Goal: Task Accomplishment & Management: Complete application form

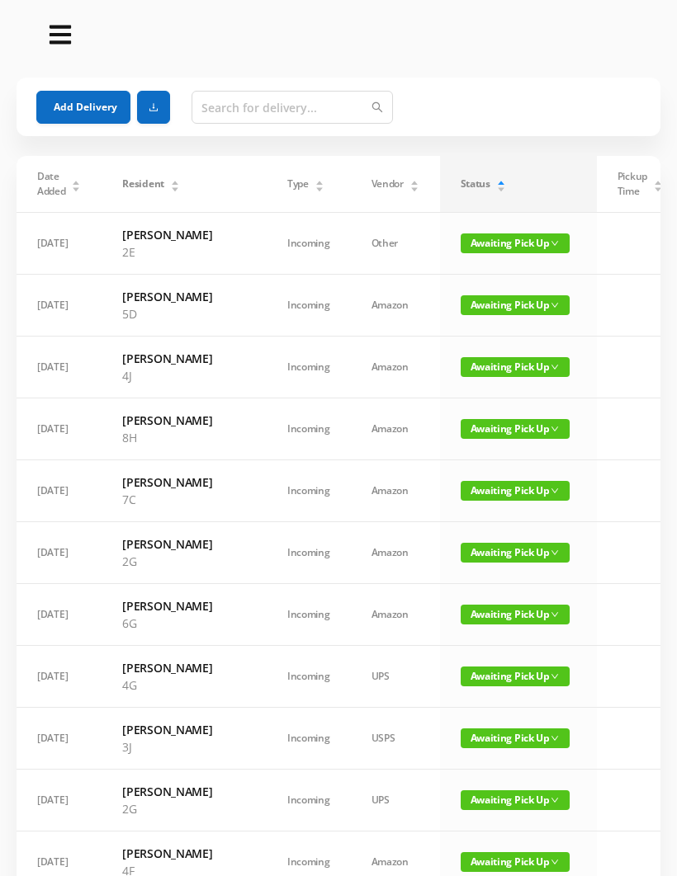
click at [484, 501] on span "Awaiting Pick Up" at bounding box center [514, 491] width 109 height 20
click at [477, 573] on link "Awaiting Pick Up" at bounding box center [471, 573] width 107 height 26
click at [617, 186] on div "Pickup Time" at bounding box center [639, 184] width 45 height 30
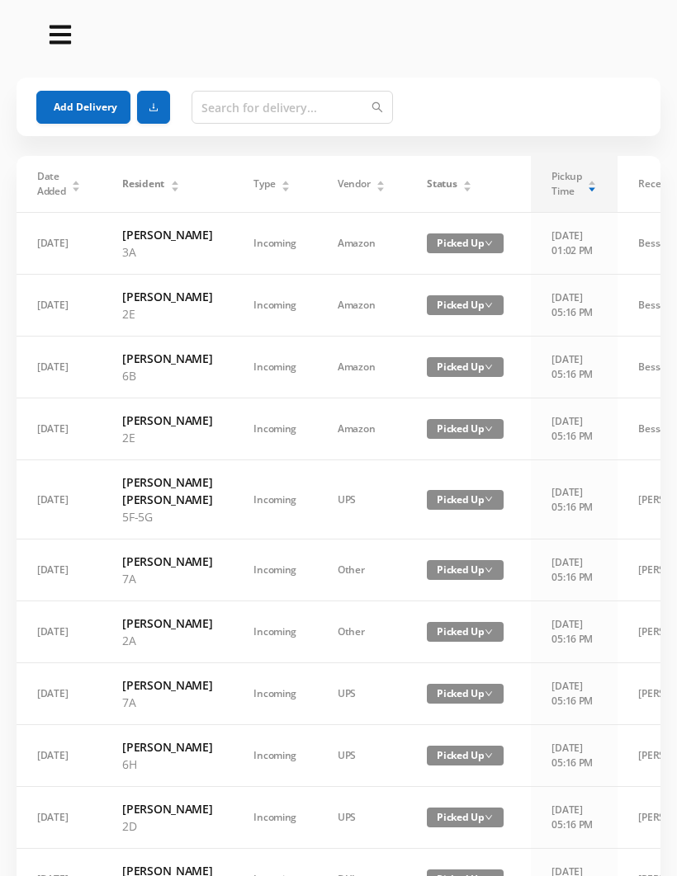
click at [572, 192] on span "Pickup Time" at bounding box center [566, 184] width 30 height 30
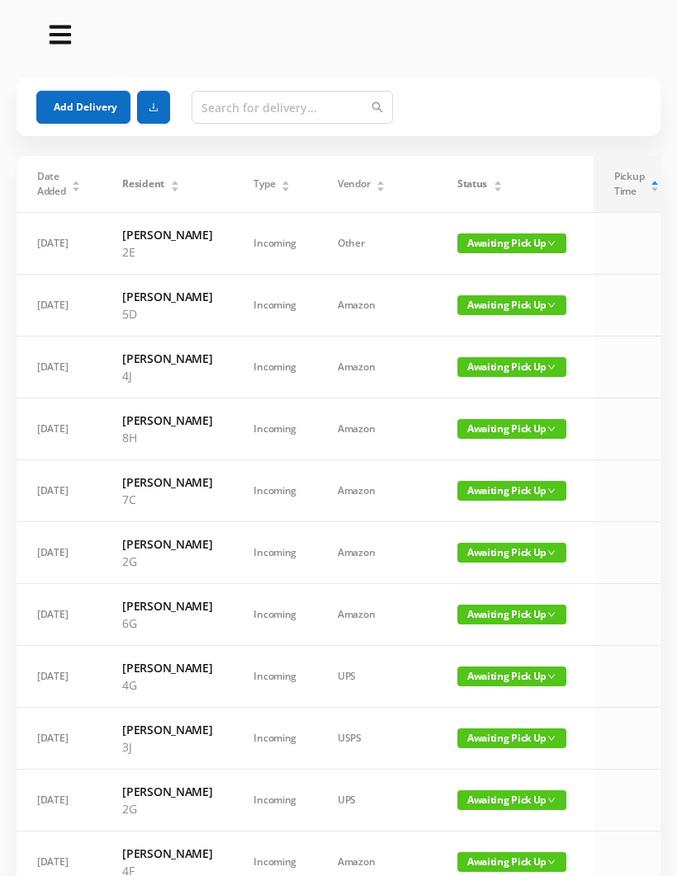
click at [460, 191] on div "Status" at bounding box center [479, 184] width 45 height 15
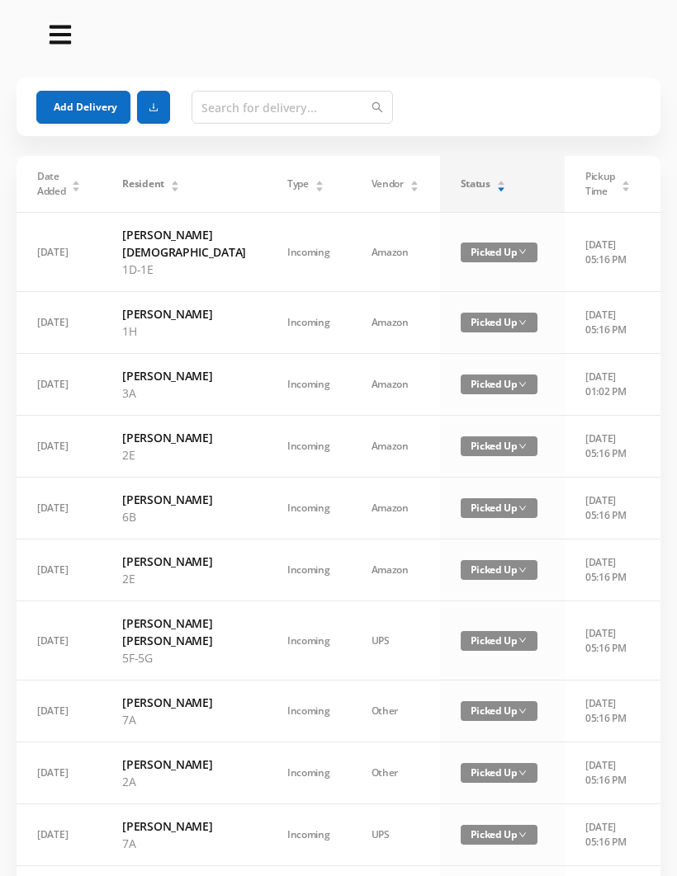
click at [465, 186] on div "Status" at bounding box center [482, 184] width 45 height 15
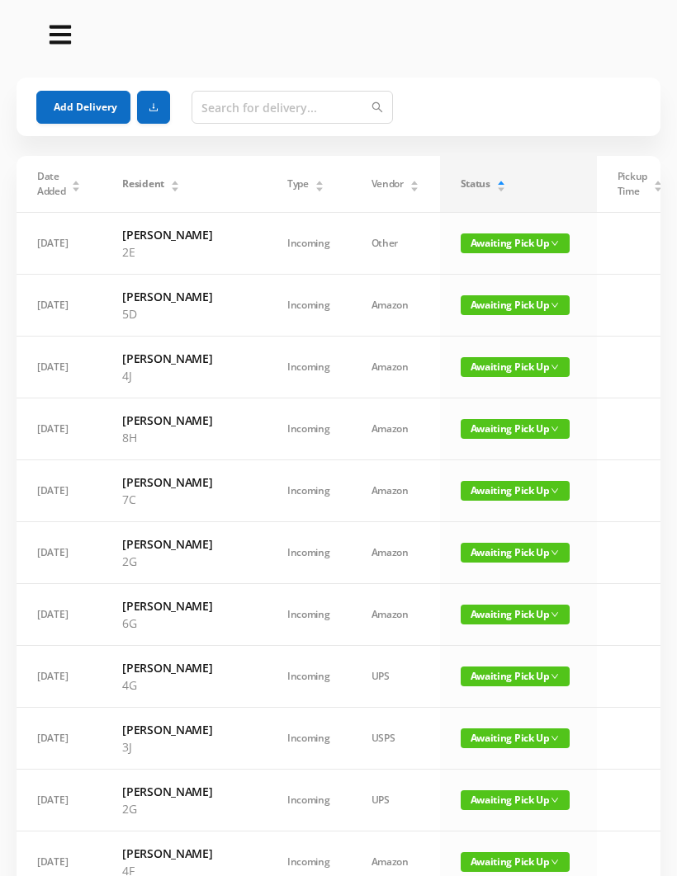
click at [473, 501] on span "Awaiting Pick Up" at bounding box center [514, 491] width 109 height 20
click at [450, 609] on link "Picked Up" at bounding box center [471, 601] width 107 height 26
click at [217, 122] on input "text" at bounding box center [291, 107] width 201 height 33
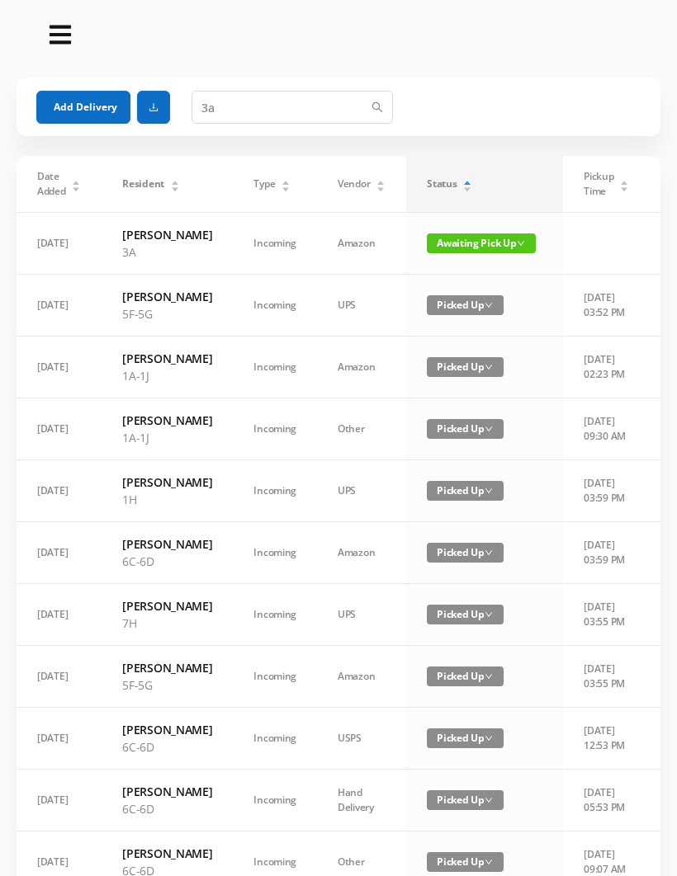
click at [459, 248] on span "Awaiting Pick Up" at bounding box center [481, 244] width 109 height 20
click at [450, 314] on link "Picked Up" at bounding box center [457, 310] width 107 height 26
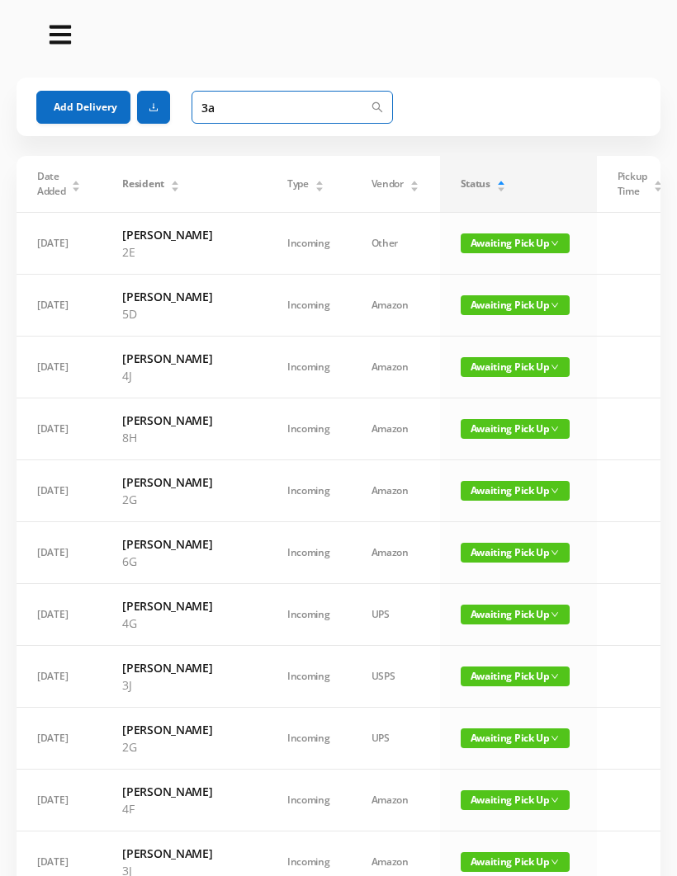
click at [238, 108] on input "3a" at bounding box center [291, 107] width 201 height 33
type input "3"
click at [87, 106] on button "Add Delivery" at bounding box center [83, 107] width 94 height 33
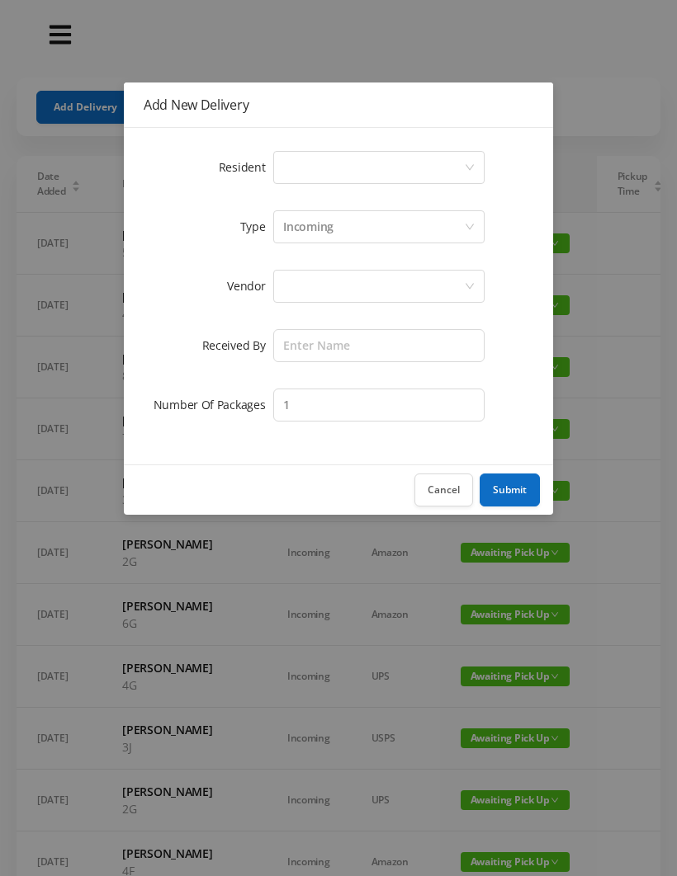
click at [302, 168] on div "Select a person" at bounding box center [373, 167] width 181 height 31
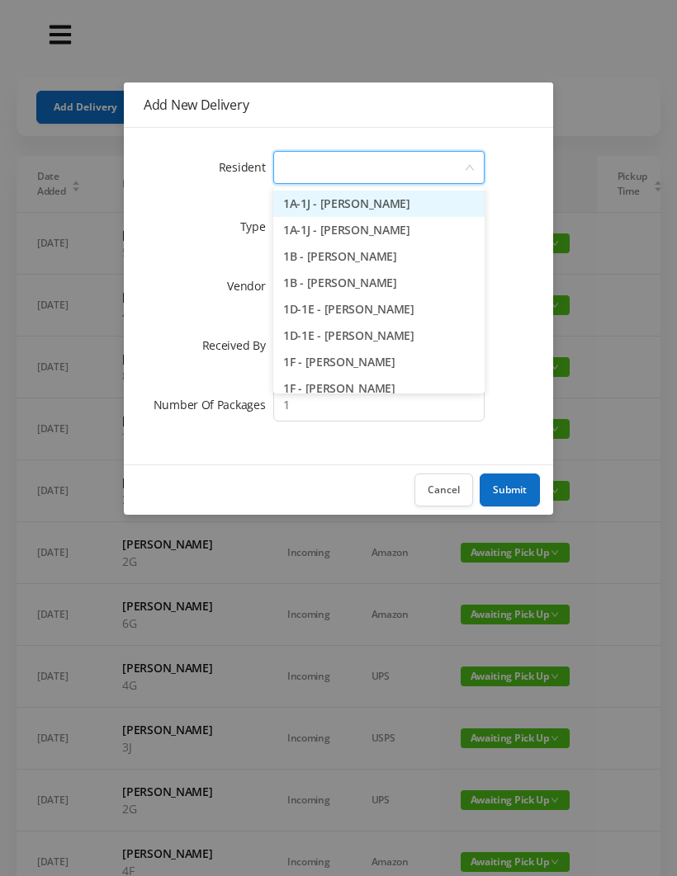
click at [447, 497] on button "Cancel" at bounding box center [443, 490] width 59 height 33
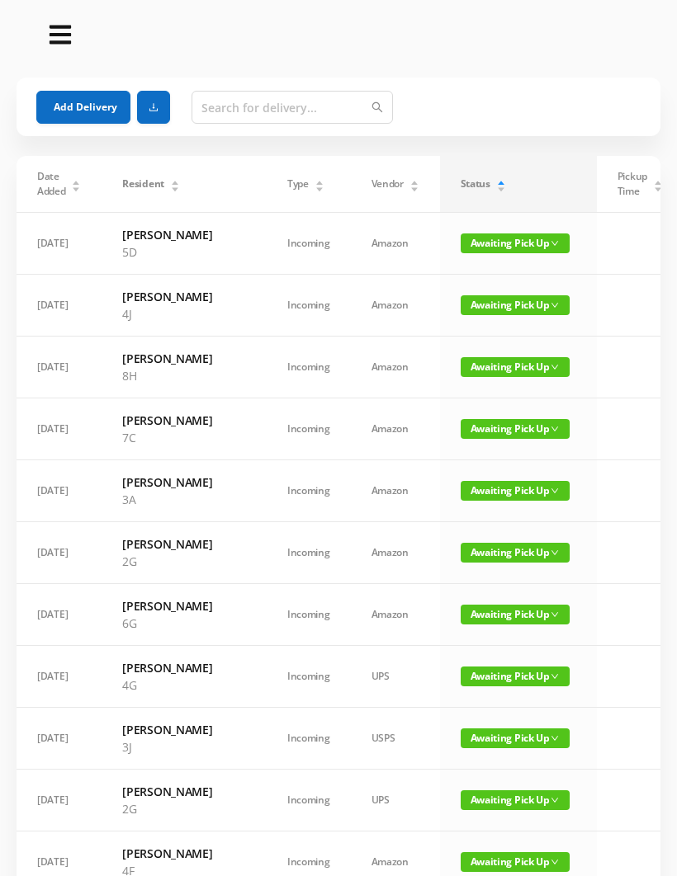
click at [465, 439] on span "Awaiting Pick Up" at bounding box center [514, 429] width 109 height 20
click at [456, 545] on link "Picked Up" at bounding box center [471, 539] width 107 height 26
click at [464, 315] on span "Awaiting Pick Up" at bounding box center [514, 305] width 109 height 20
click at [469, 375] on link "Picked Up" at bounding box center [471, 372] width 107 height 26
click at [478, 234] on span "Awaiting Pick Up" at bounding box center [514, 244] width 109 height 20
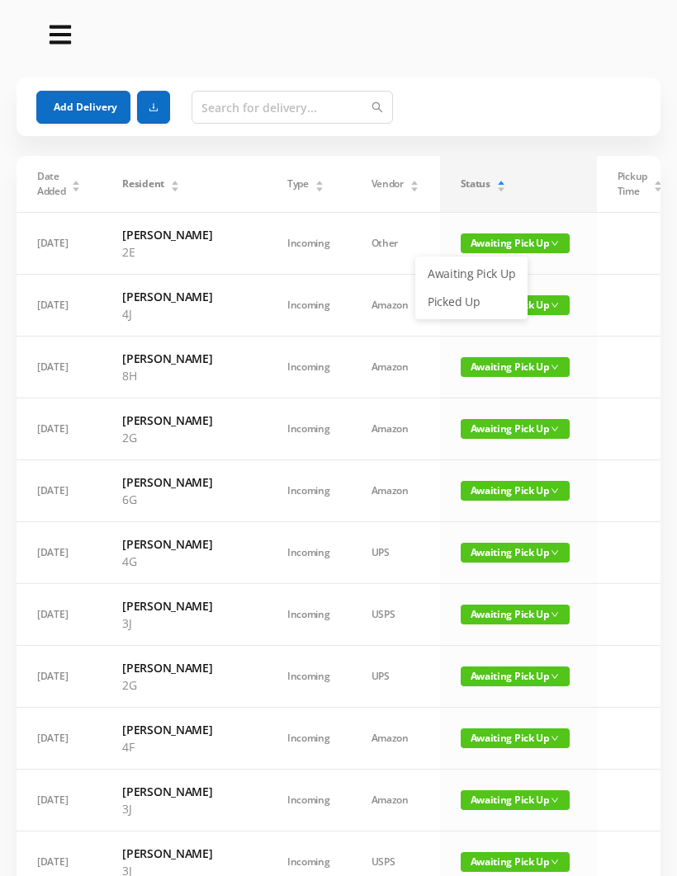
click at [458, 308] on link "Picked Up" at bounding box center [471, 302] width 107 height 26
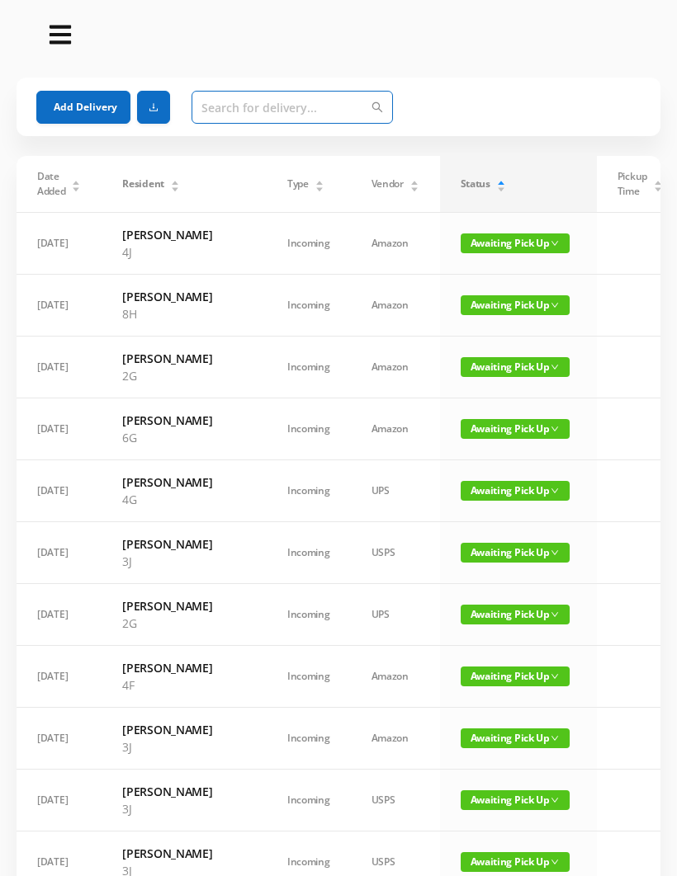
click at [216, 99] on input "text" at bounding box center [291, 107] width 201 height 33
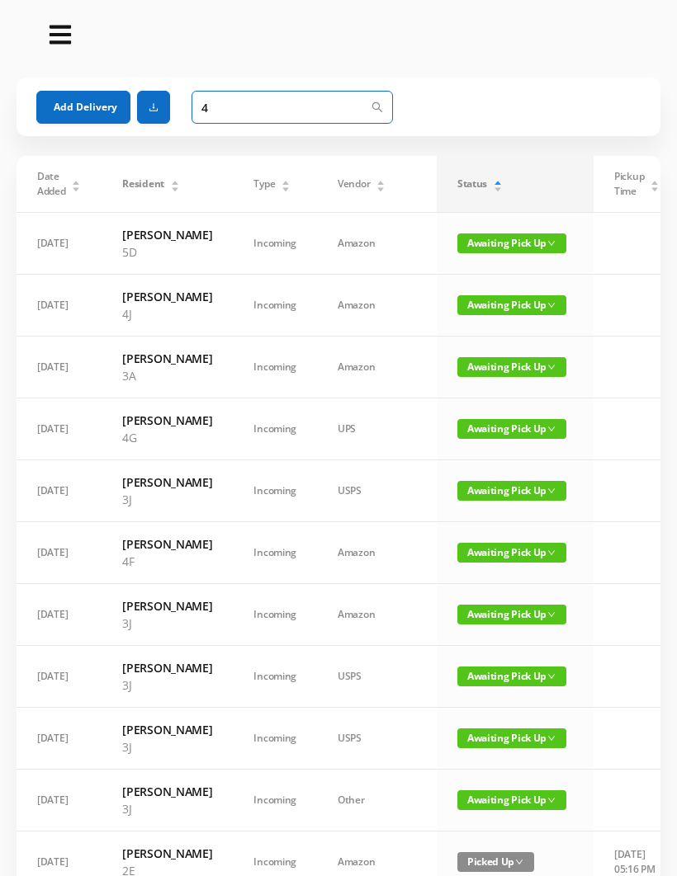
type input "4"
click at [471, 248] on span "Awaiting Pick Up" at bounding box center [511, 244] width 109 height 20
click at [455, 313] on link "Picked Up" at bounding box center [471, 310] width 107 height 26
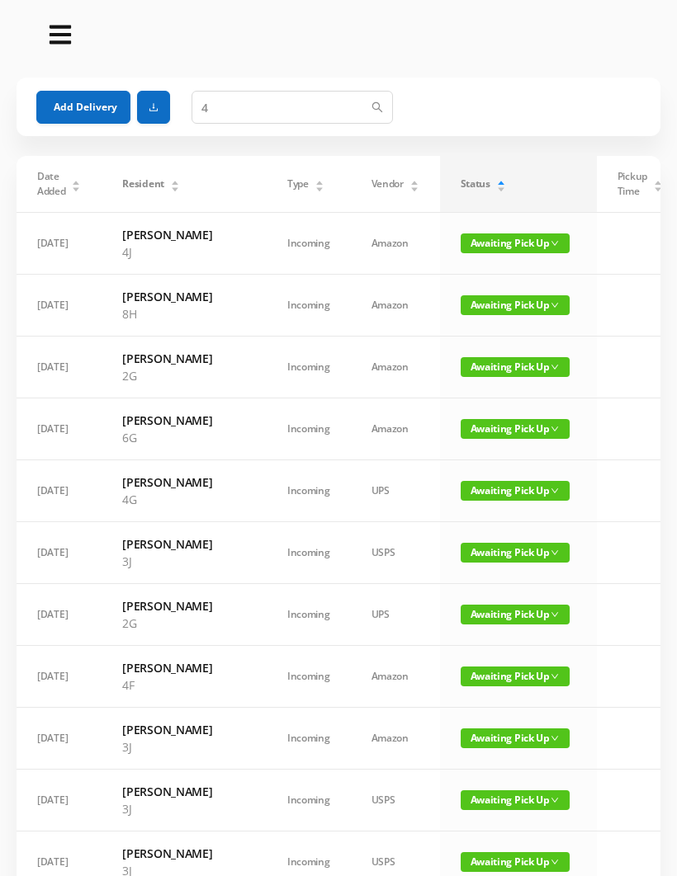
click at [106, 101] on button "Add Delivery" at bounding box center [83, 107] width 94 height 33
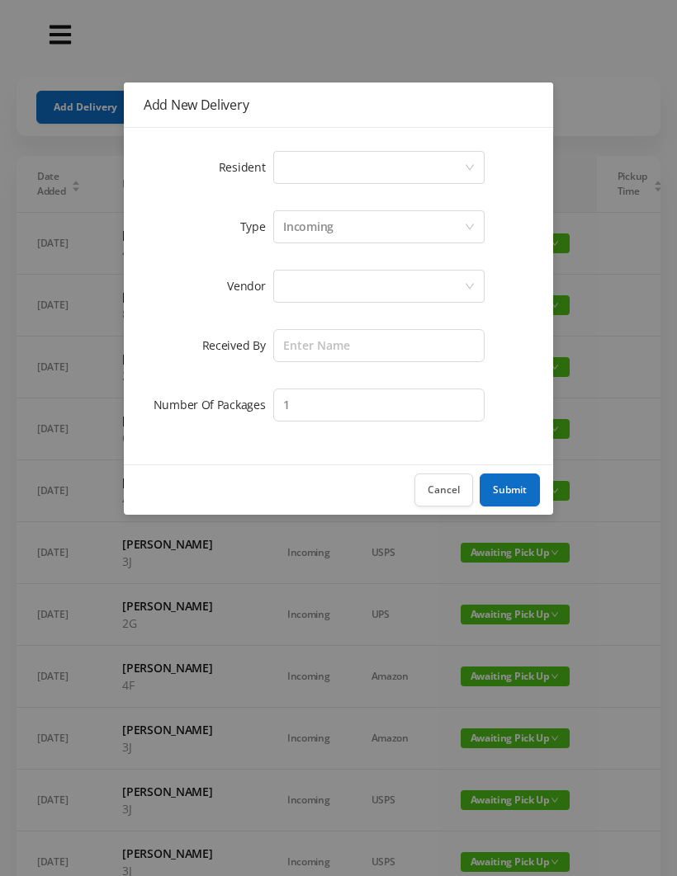
click at [300, 168] on div "Select a person" at bounding box center [373, 167] width 181 height 31
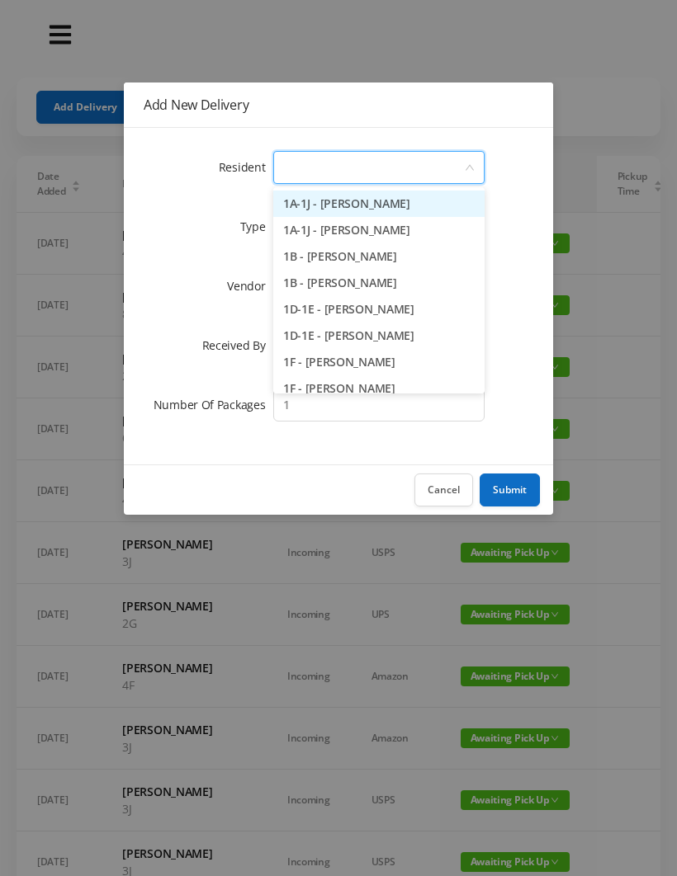
type input "4"
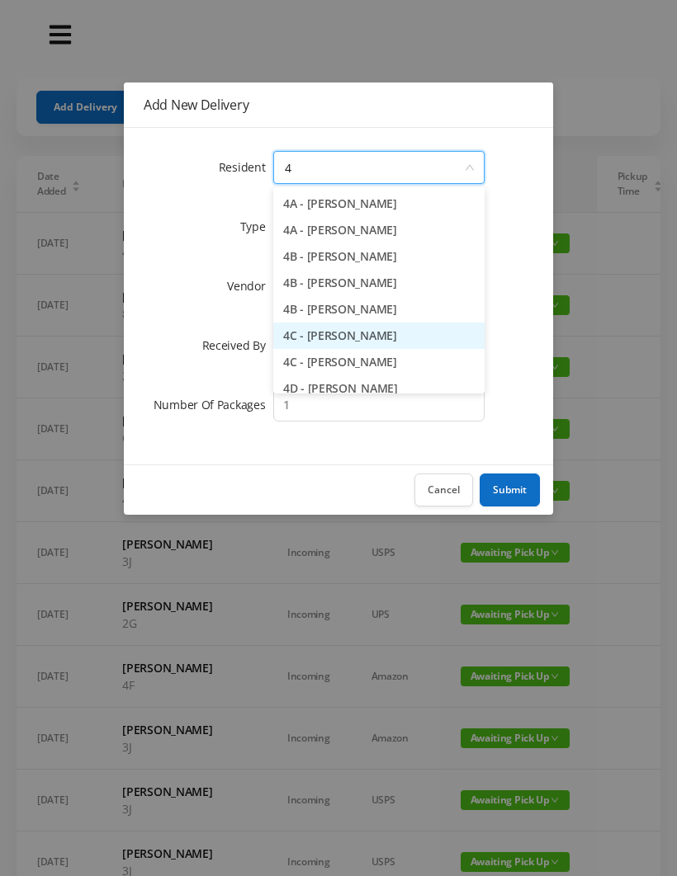
click at [356, 342] on li "4C - [PERSON_NAME]" at bounding box center [378, 336] width 211 height 26
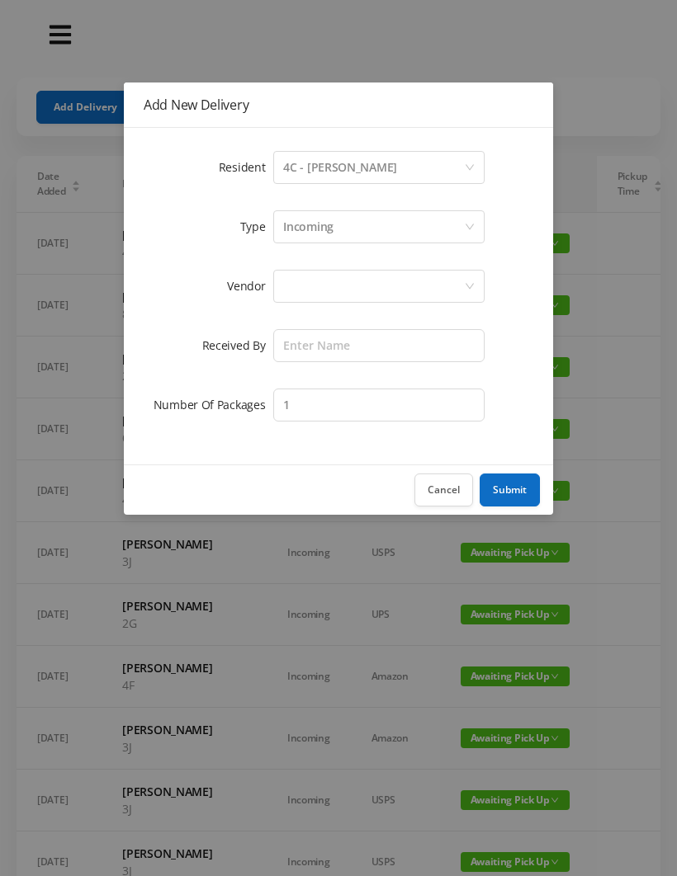
click at [328, 286] on div at bounding box center [373, 286] width 181 height 31
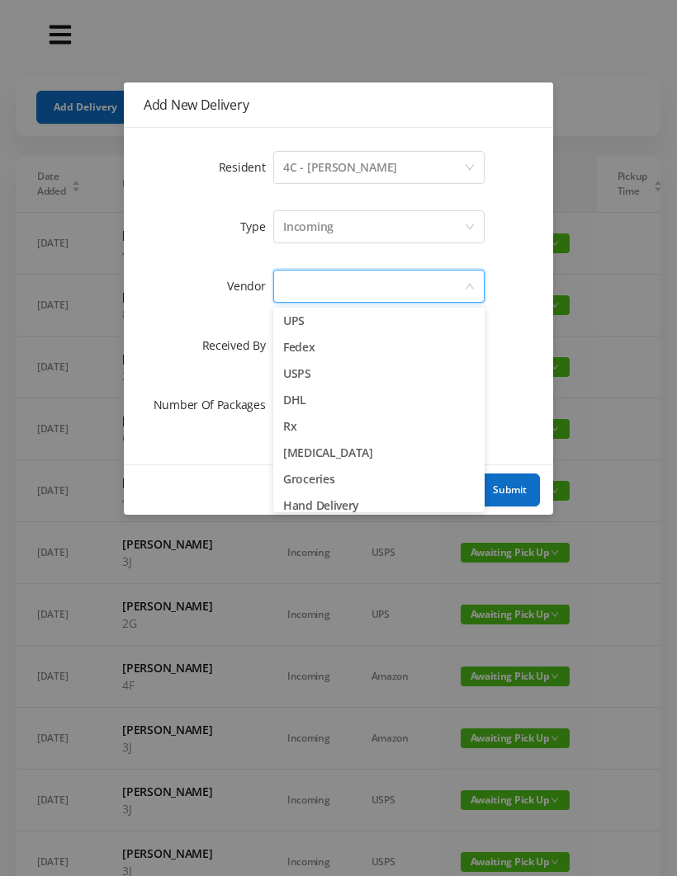
scroll to position [10, 0]
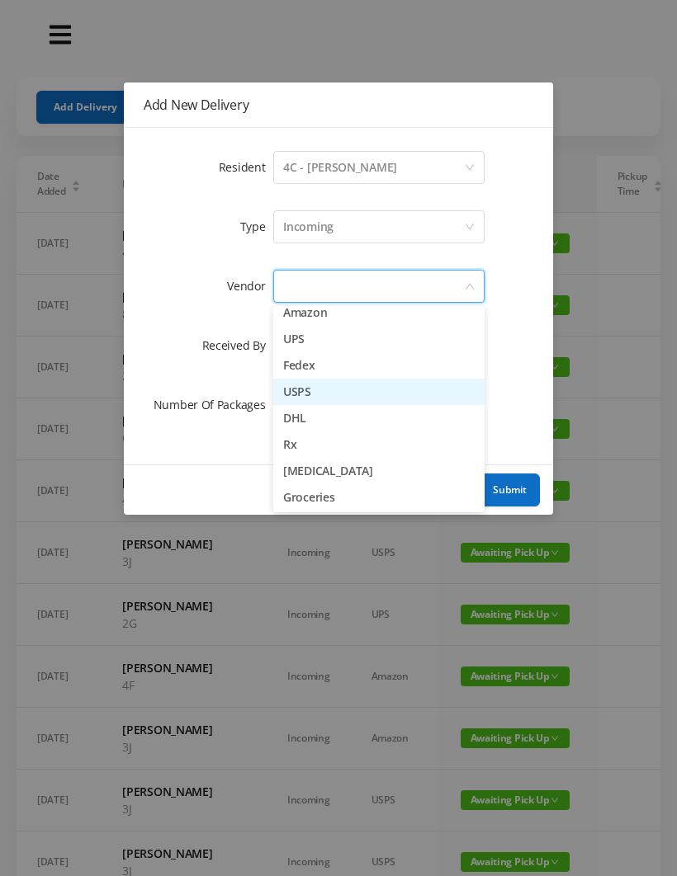
click at [339, 395] on li "USPS" at bounding box center [378, 392] width 211 height 26
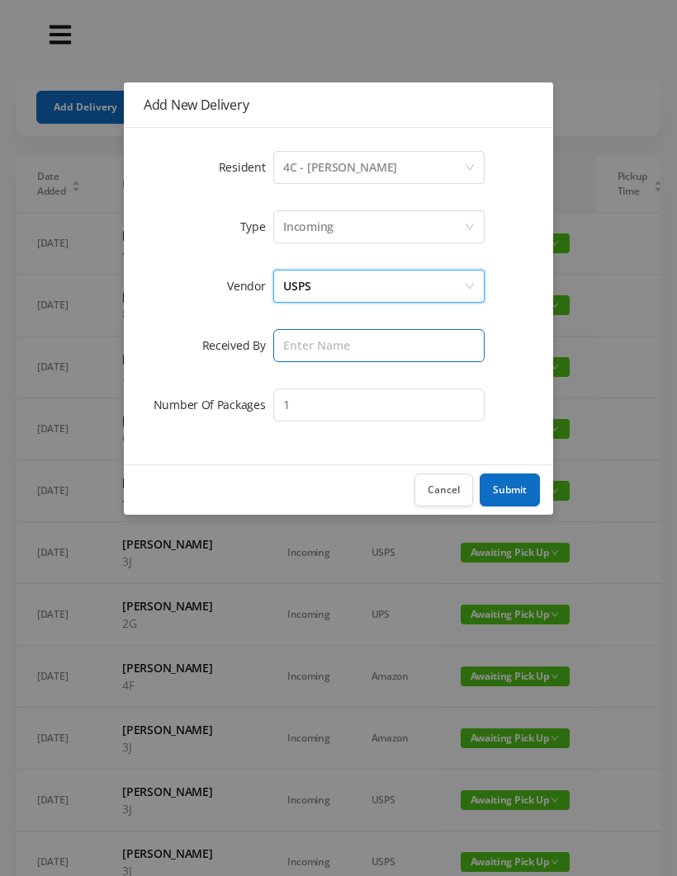
click at [320, 331] on input "text" at bounding box center [378, 345] width 211 height 33
type input "[PERSON_NAME]"
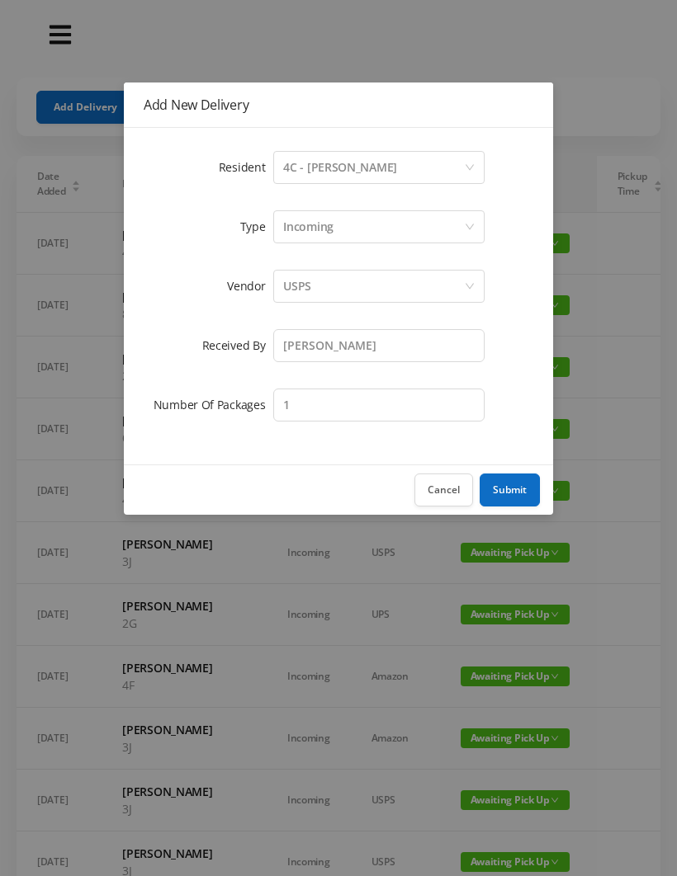
click at [529, 492] on button "Submit" at bounding box center [509, 490] width 60 height 33
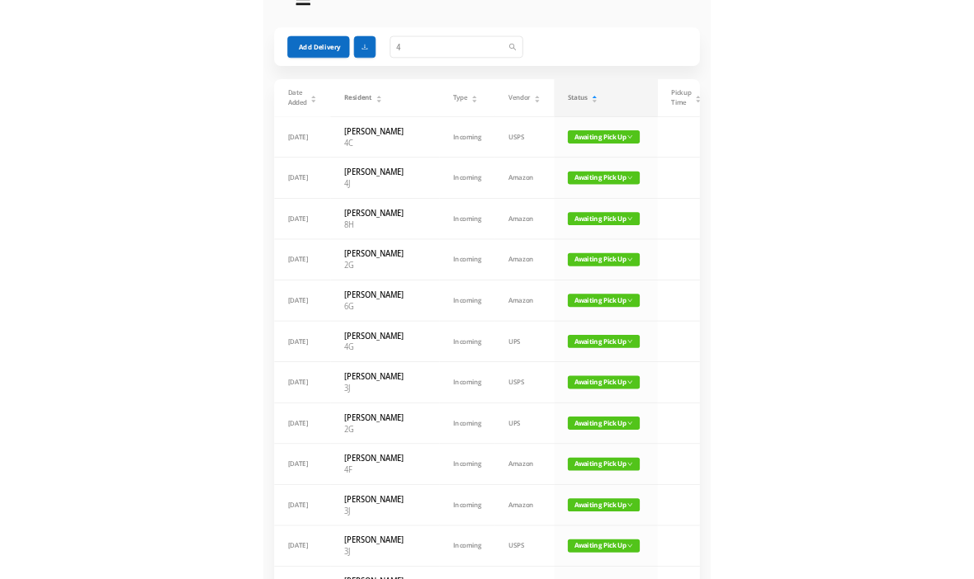
scroll to position [0, 0]
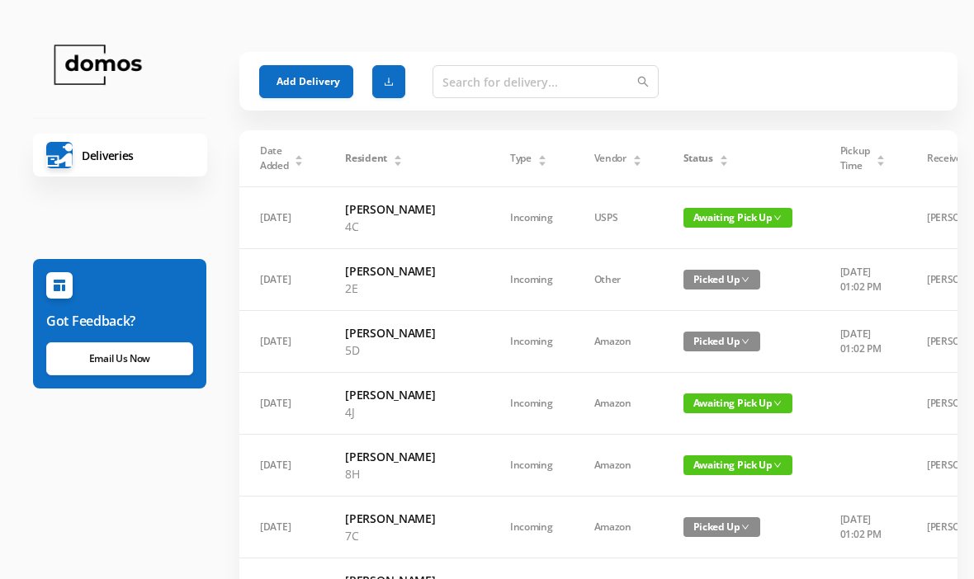
click at [691, 163] on div "Status" at bounding box center [705, 158] width 45 height 15
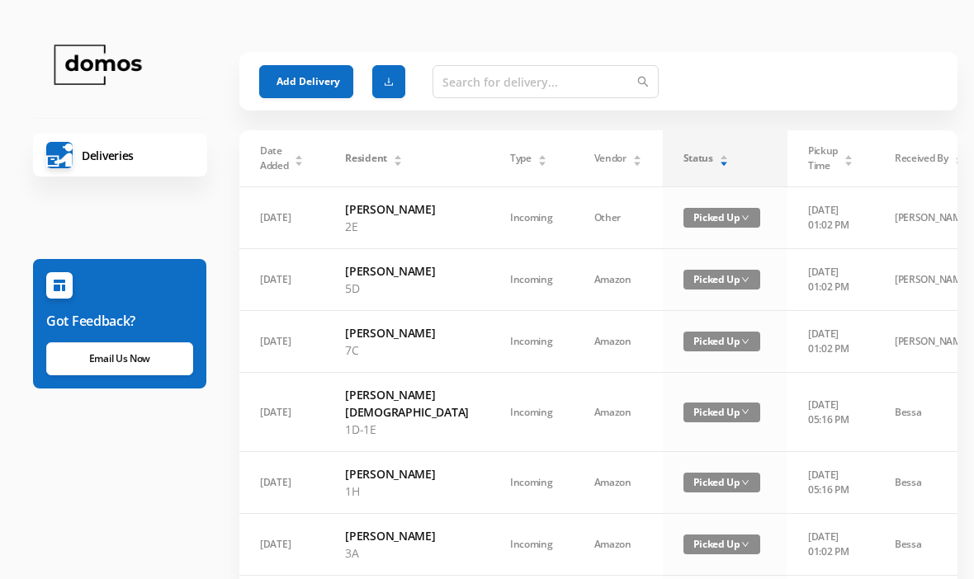
click at [695, 156] on div "Status" at bounding box center [705, 158] width 45 height 15
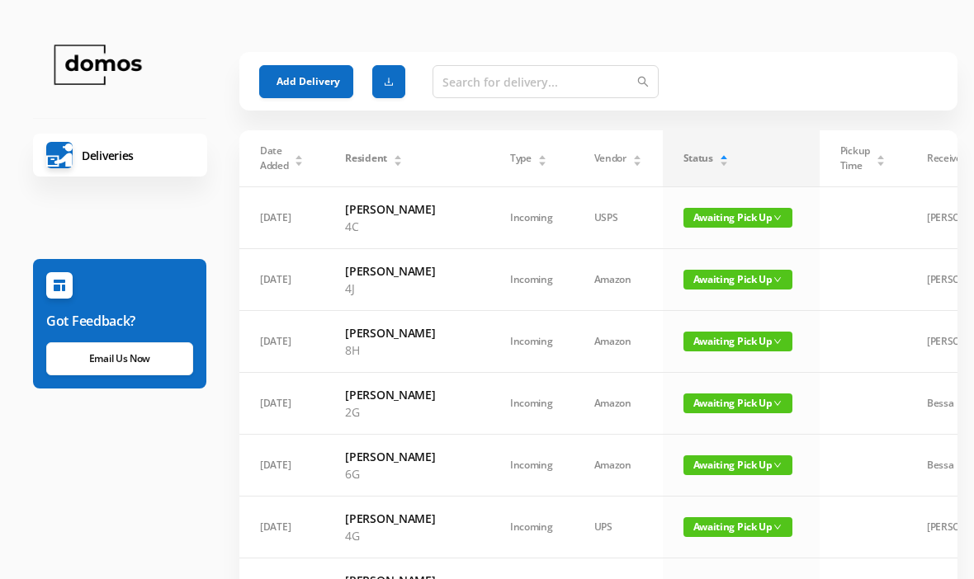
click at [296, 78] on button "Add Delivery" at bounding box center [306, 81] width 94 height 33
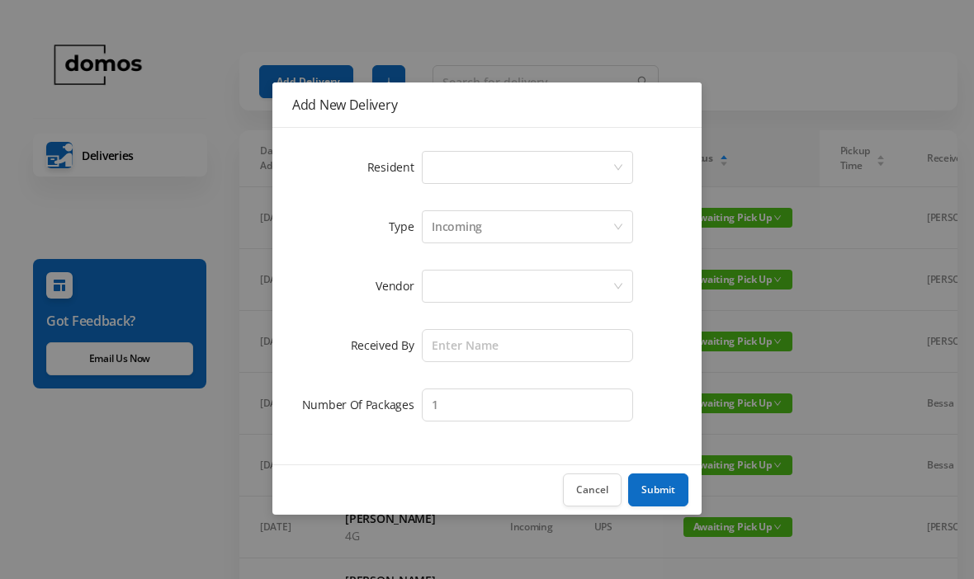
click at [497, 168] on div "Select a person" at bounding box center [522, 167] width 181 height 31
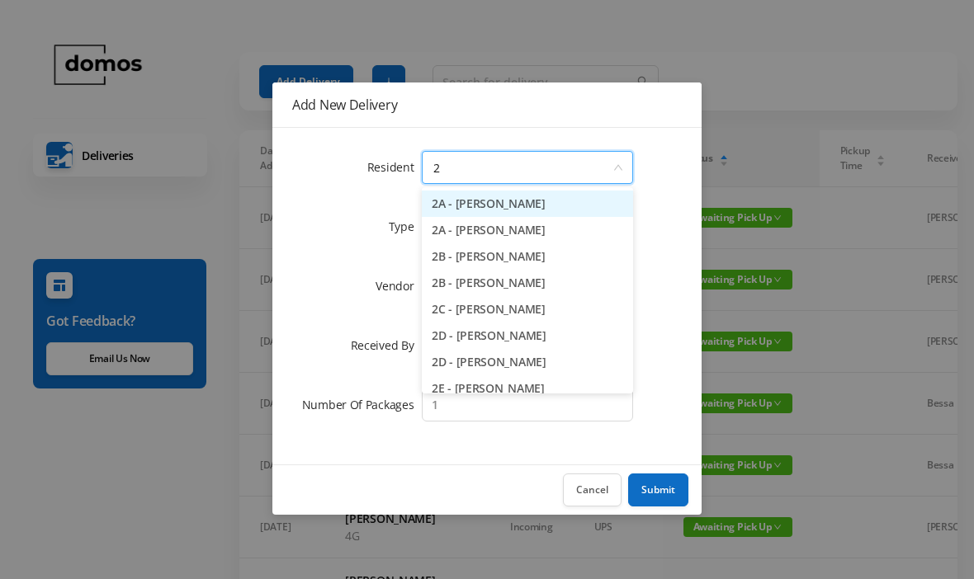
type input "2e"
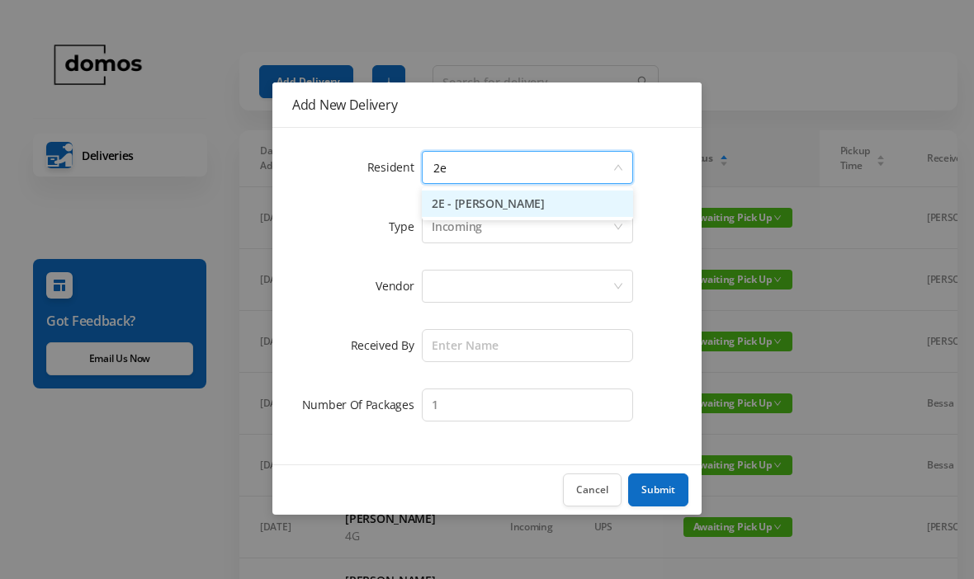
click at [524, 205] on li "2E - [PERSON_NAME]" at bounding box center [527, 204] width 211 height 26
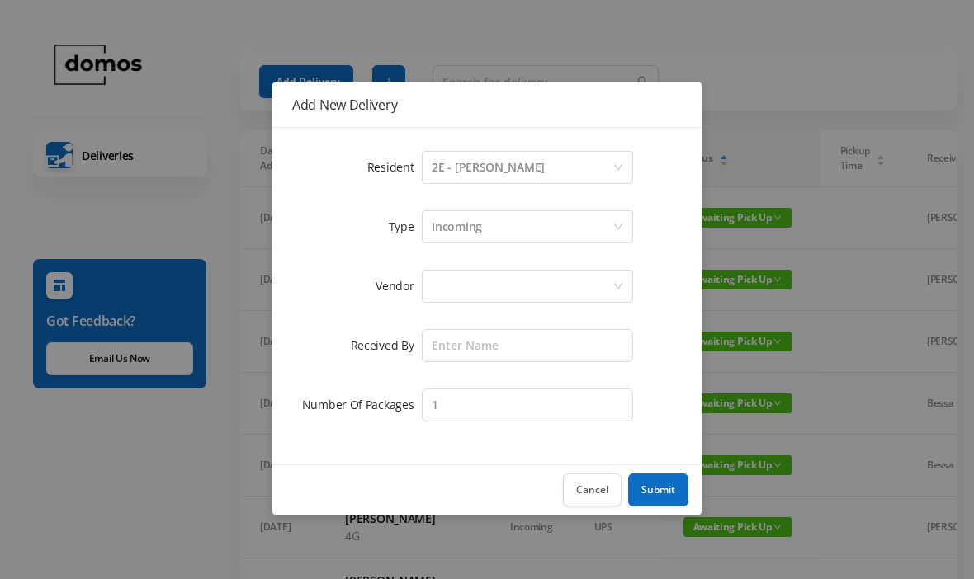
click at [565, 267] on div at bounding box center [527, 287] width 211 height 40
click at [573, 286] on div at bounding box center [522, 286] width 181 height 31
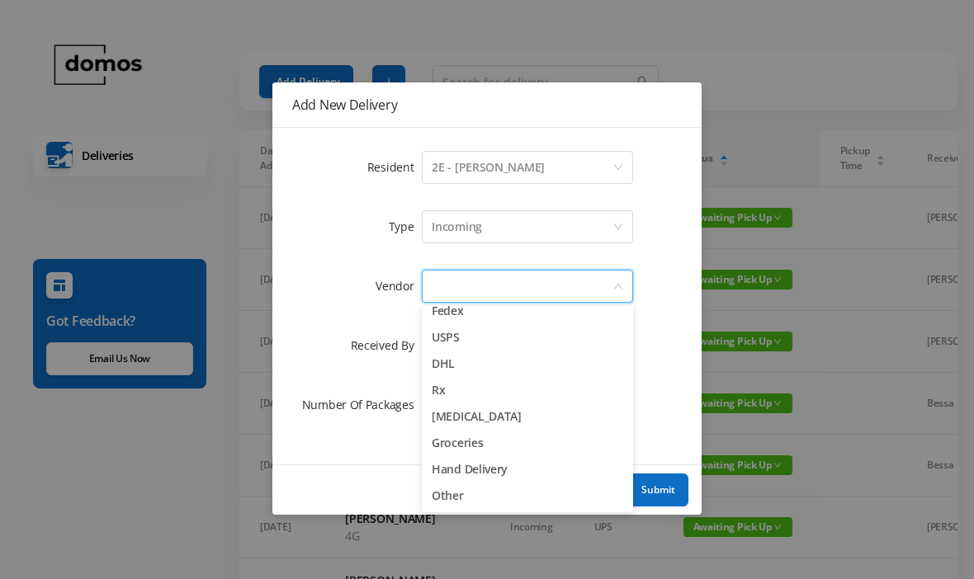
scroll to position [64, 0]
click at [460, 494] on li "Other" at bounding box center [527, 496] width 211 height 26
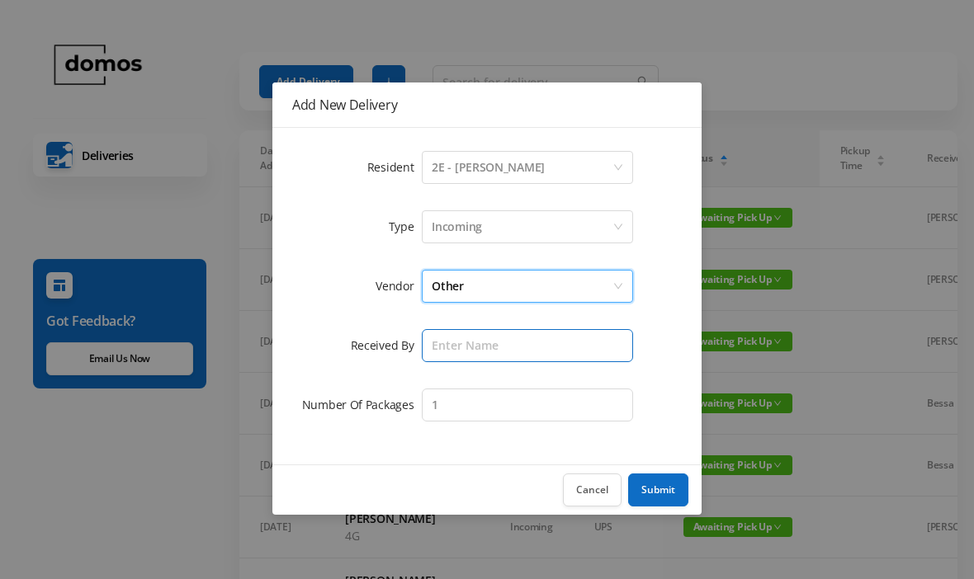
click at [531, 352] on input "text" at bounding box center [527, 345] width 211 height 33
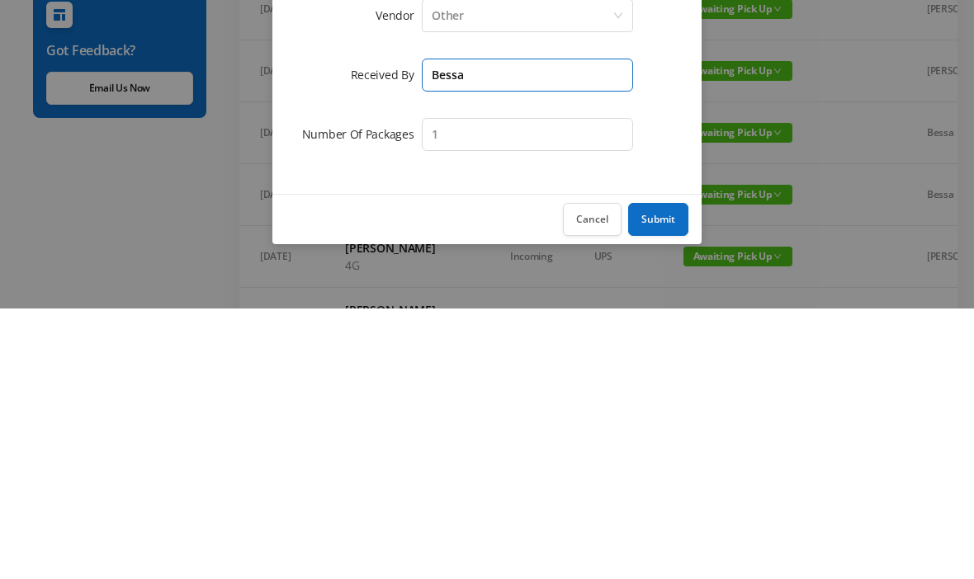
type input "Bessa"
click at [675, 474] on button "Submit" at bounding box center [658, 490] width 60 height 33
